Goal: Information Seeking & Learning: Learn about a topic

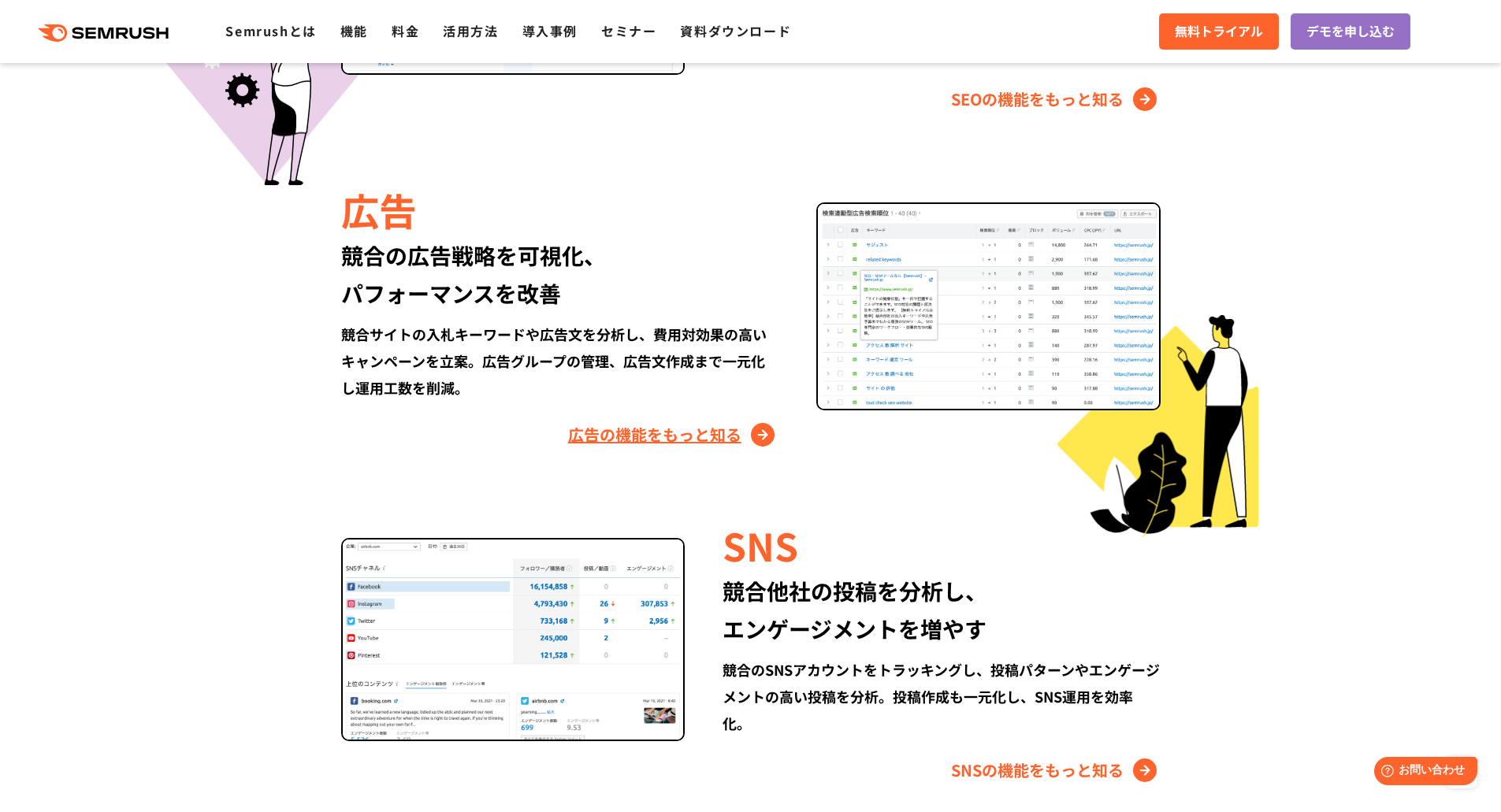
click at [674, 431] on link "広告の機能をもっと知る" at bounding box center [673, 434] width 210 height 25
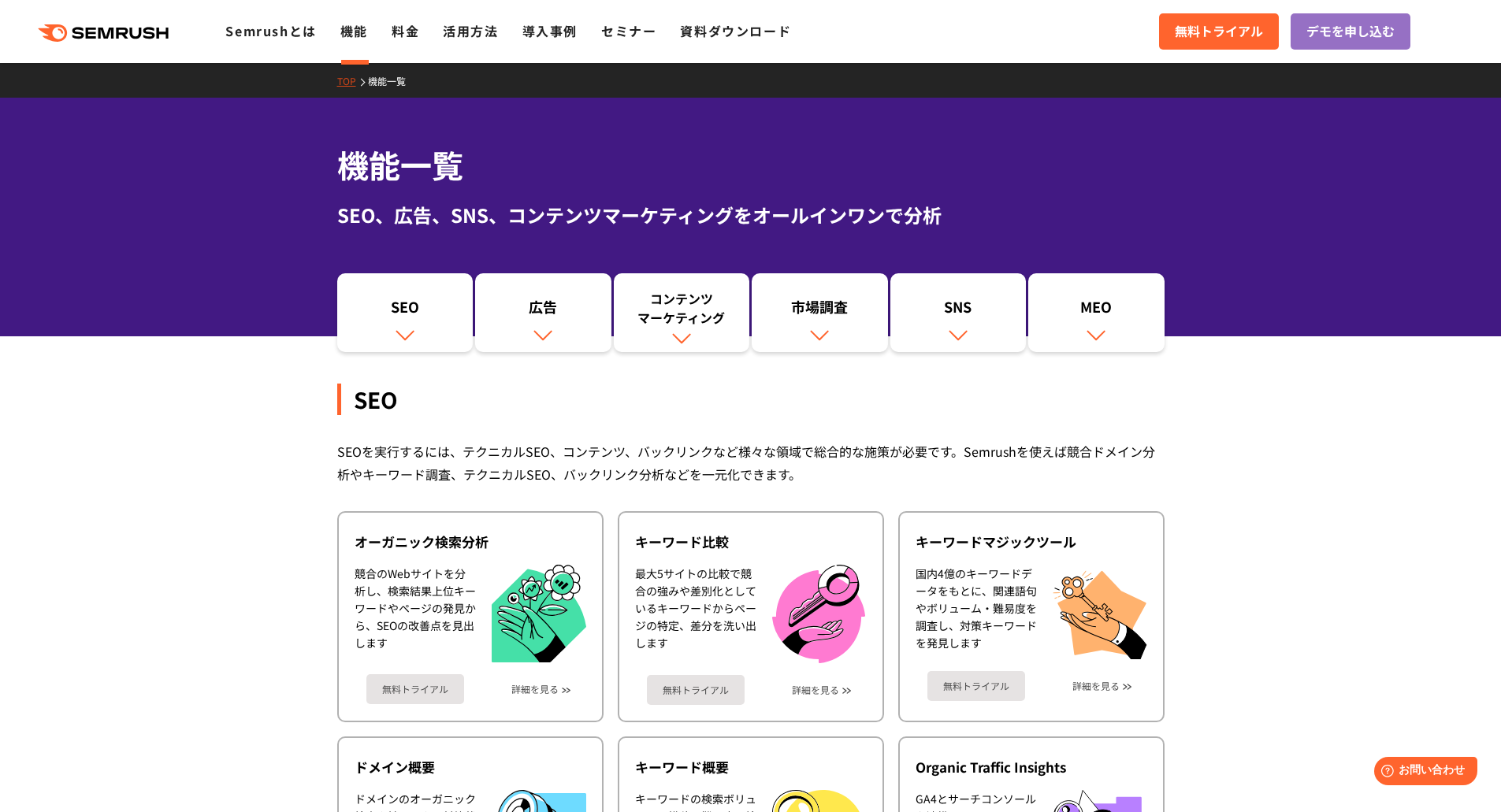
click at [124, 33] on icon at bounding box center [124, 33] width 12 height 11
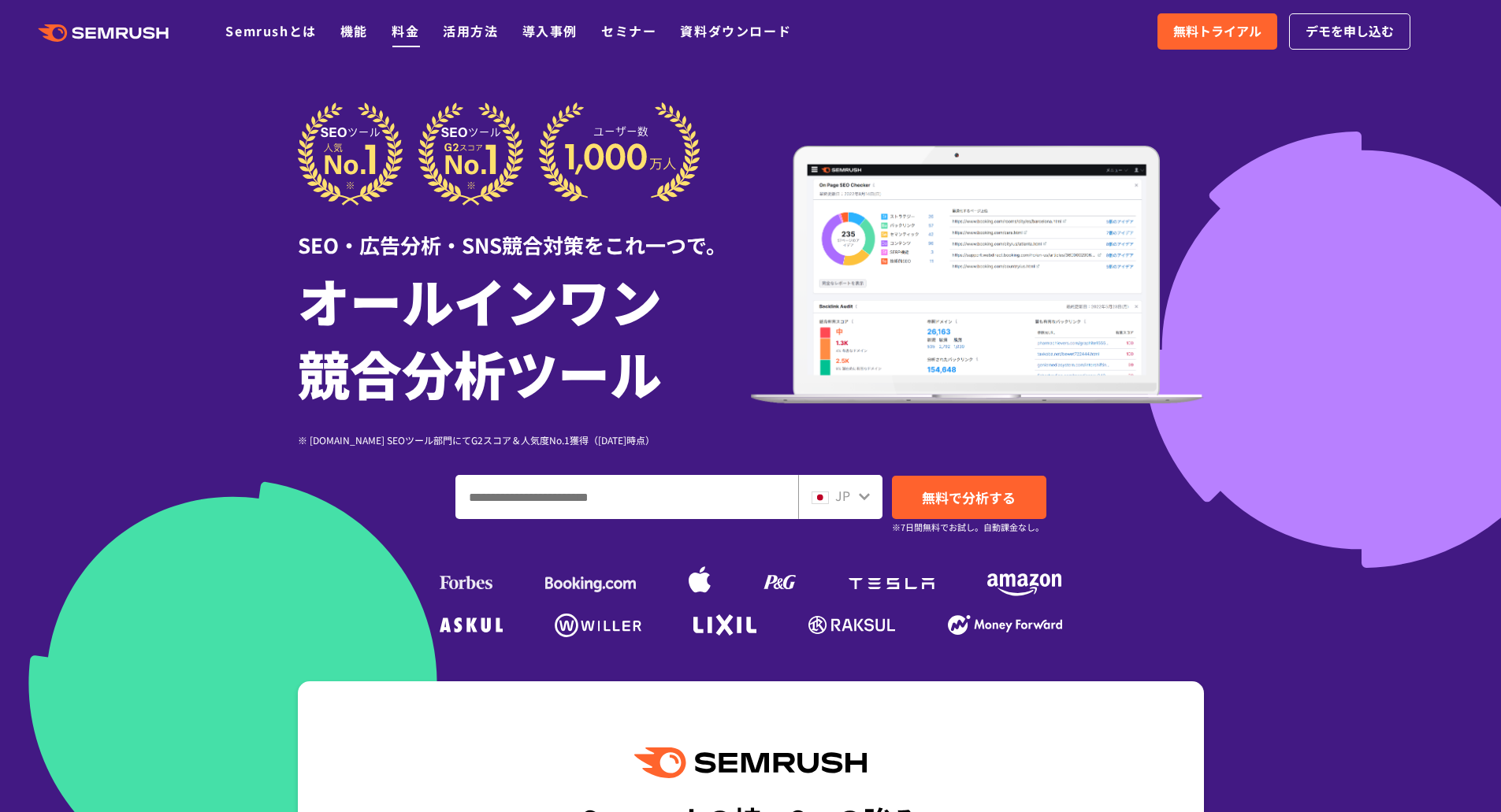
click at [417, 32] on link "料金" at bounding box center [405, 31] width 28 height 19
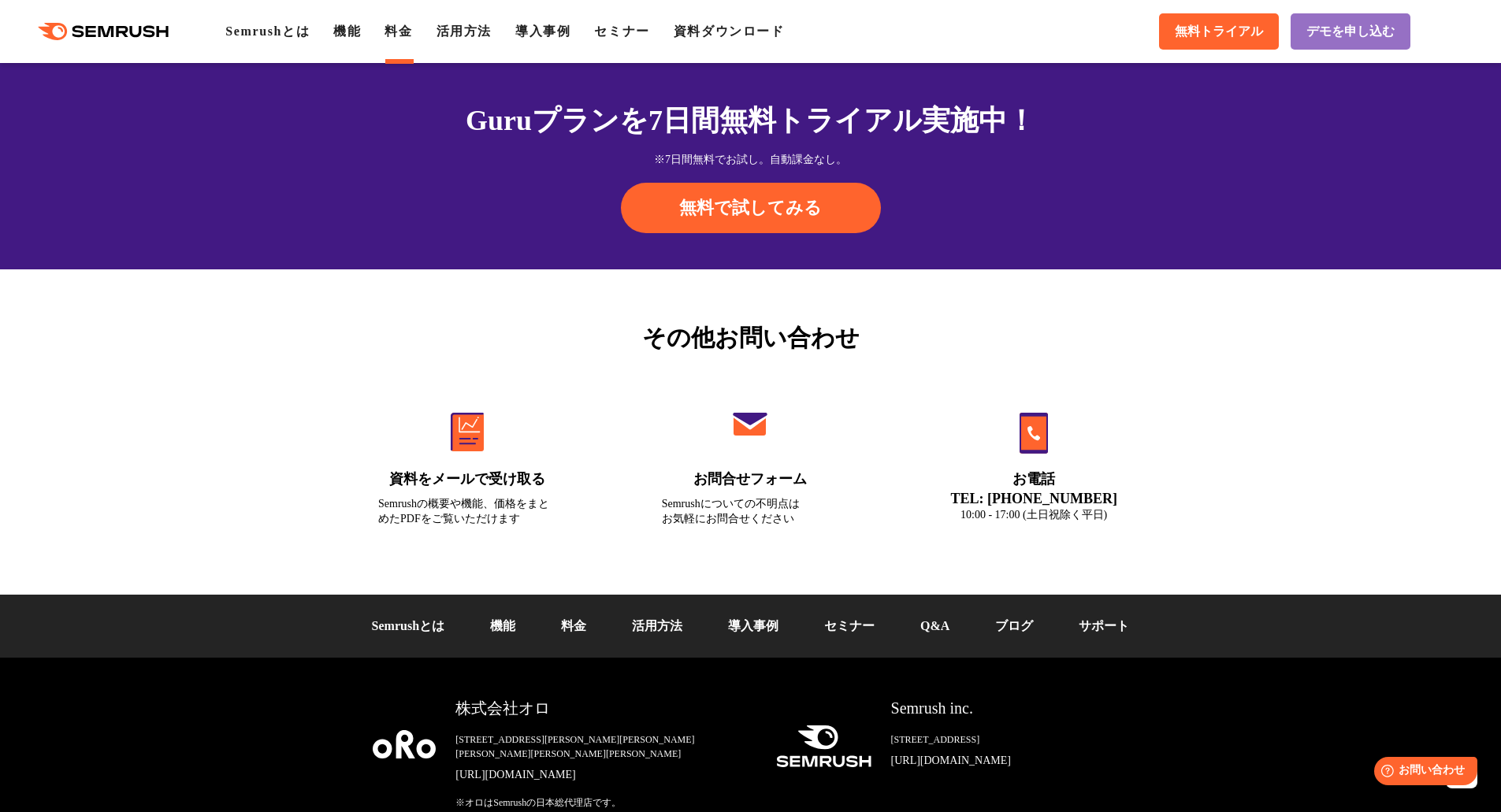
scroll to position [5200, 0]
